Goal: Find specific page/section: Find specific page/section

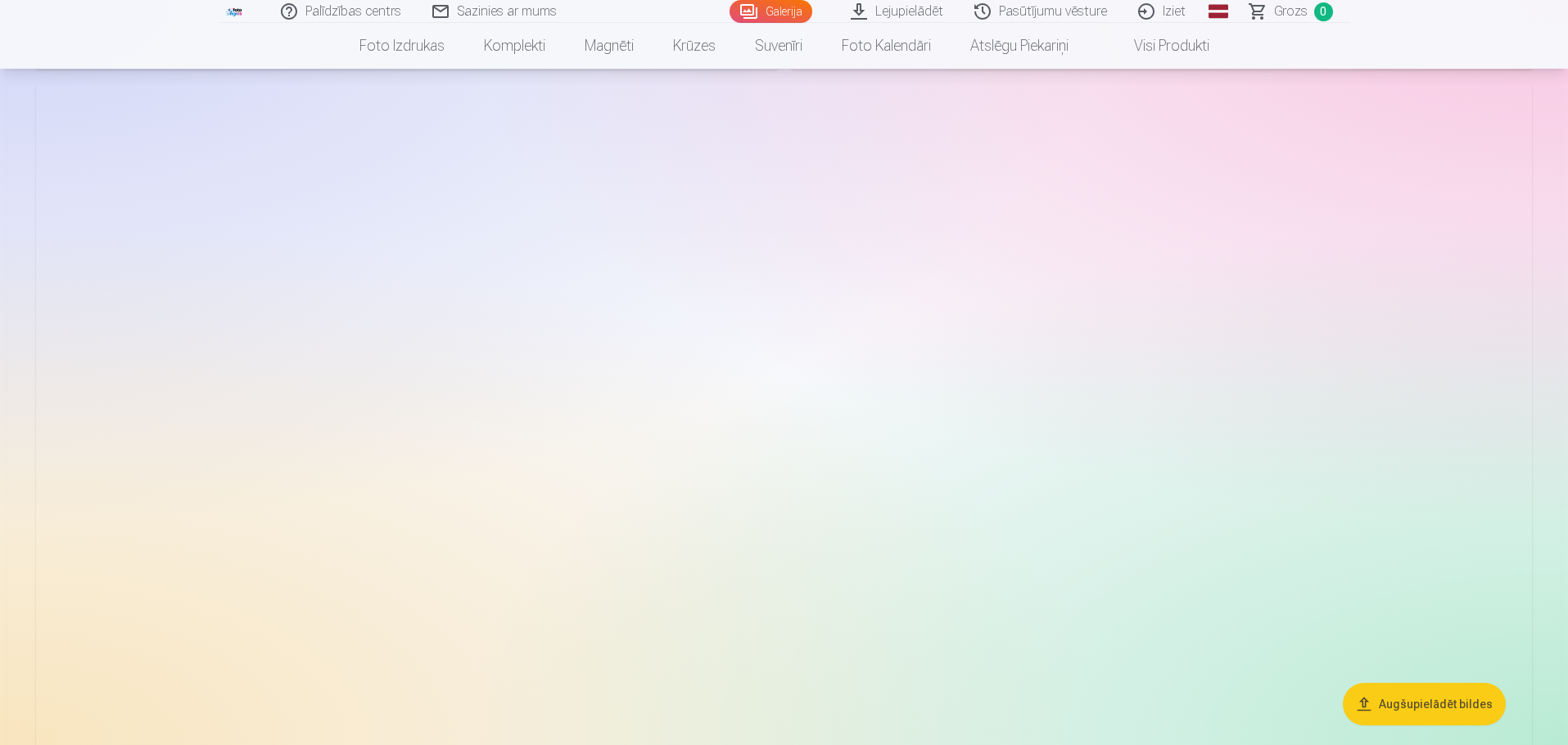
scroll to position [7772, 0]
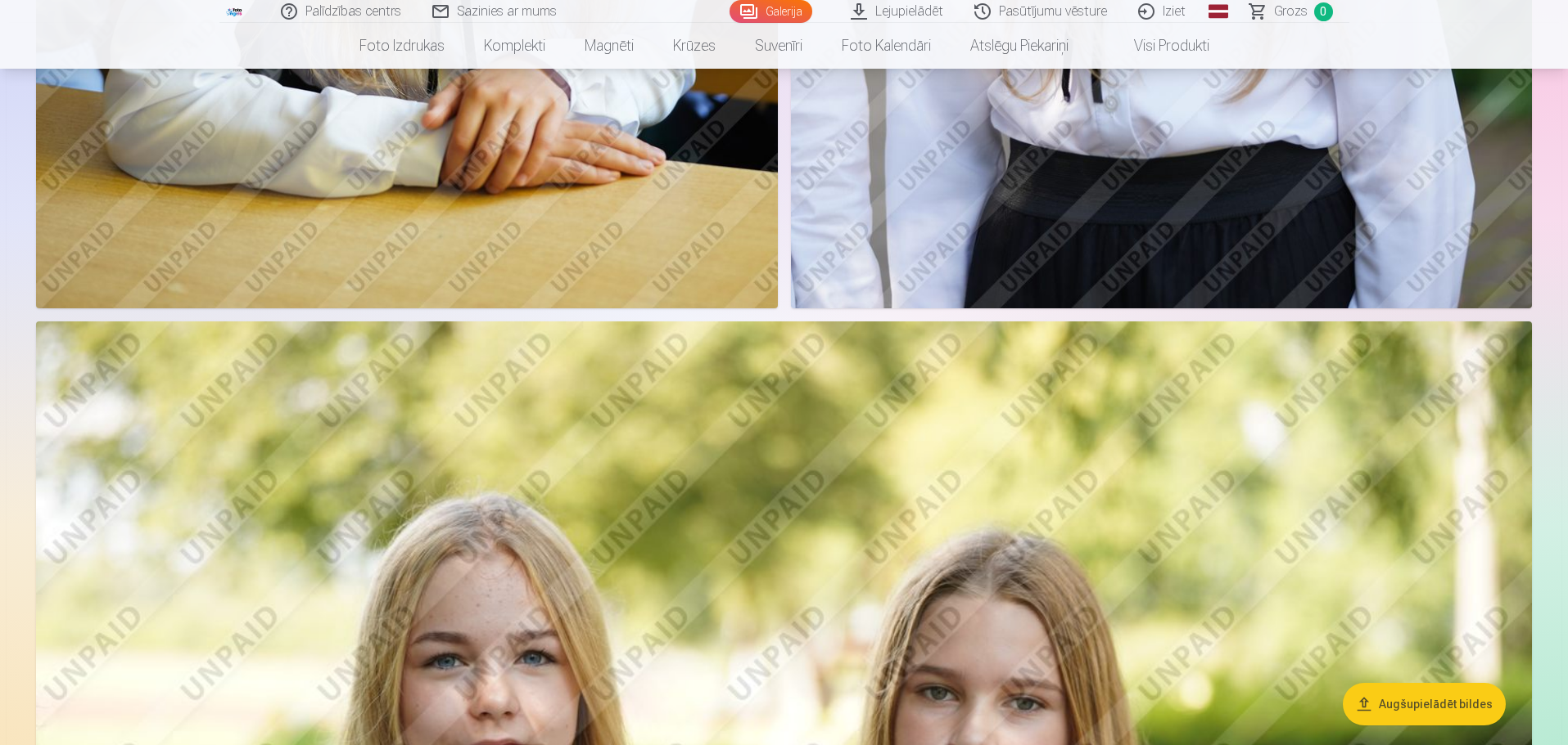
click at [1175, 8] on link "Iziet" at bounding box center [1163, 11] width 79 height 23
